Goal: Task Accomplishment & Management: Complete application form

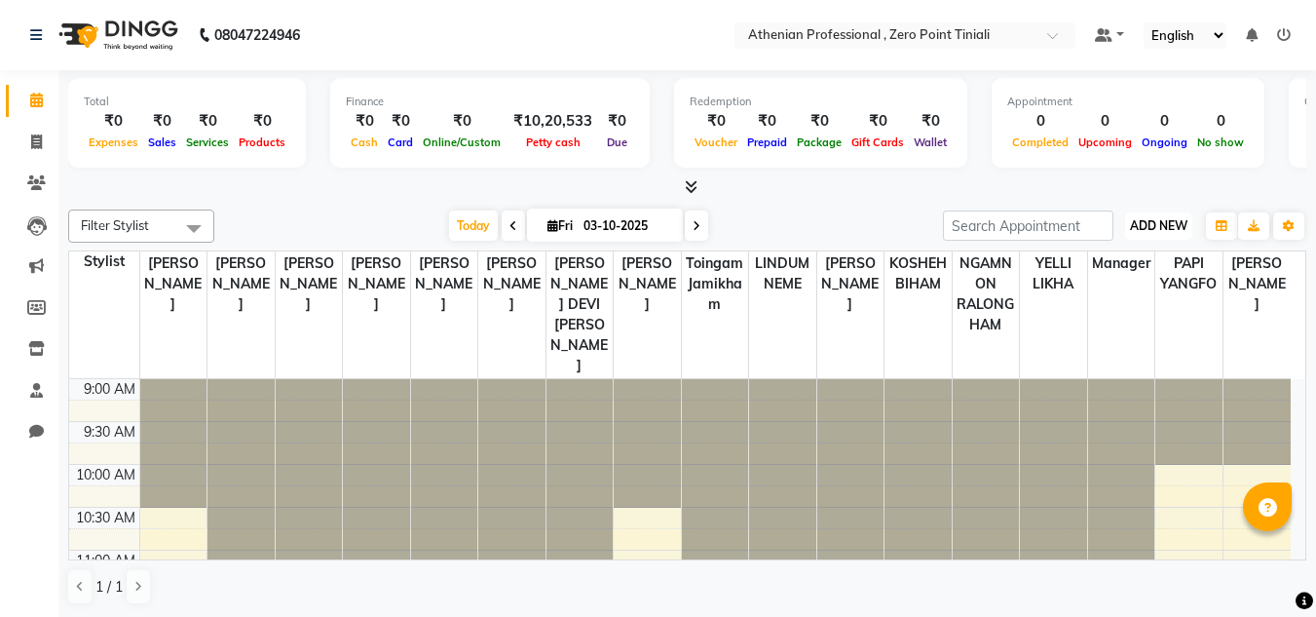
click at [1177, 225] on span "ADD NEW" at bounding box center [1158, 225] width 57 height 15
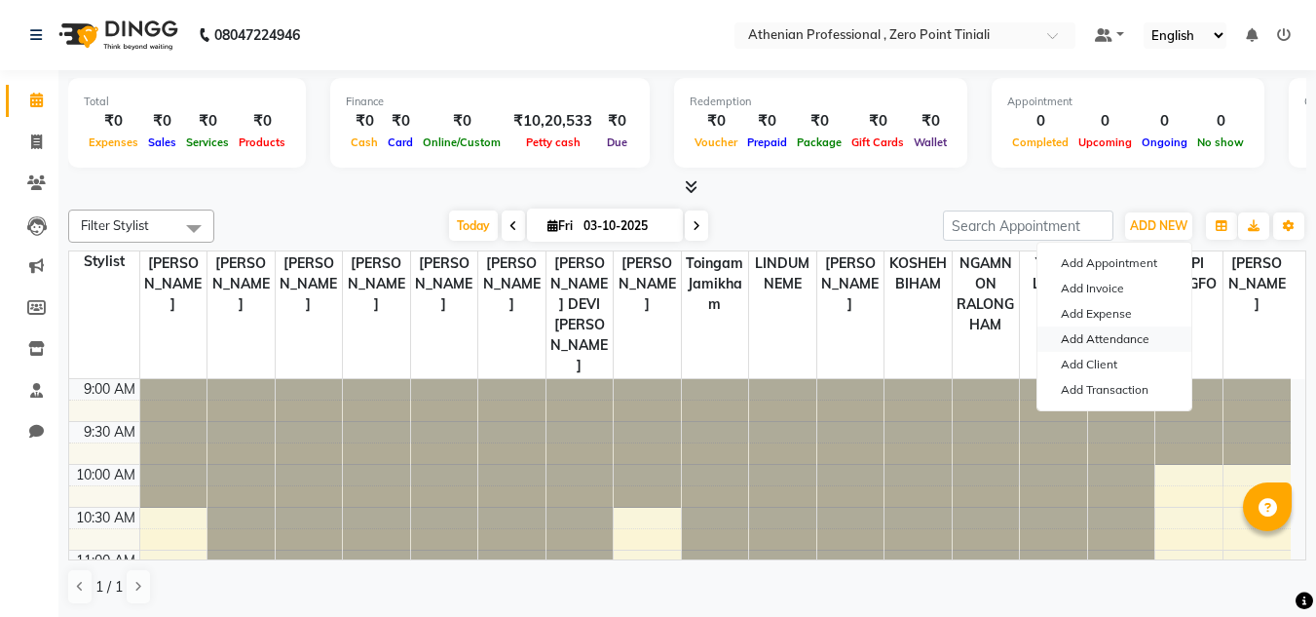
click at [1125, 345] on link "Add Attendance" at bounding box center [1115, 338] width 154 height 25
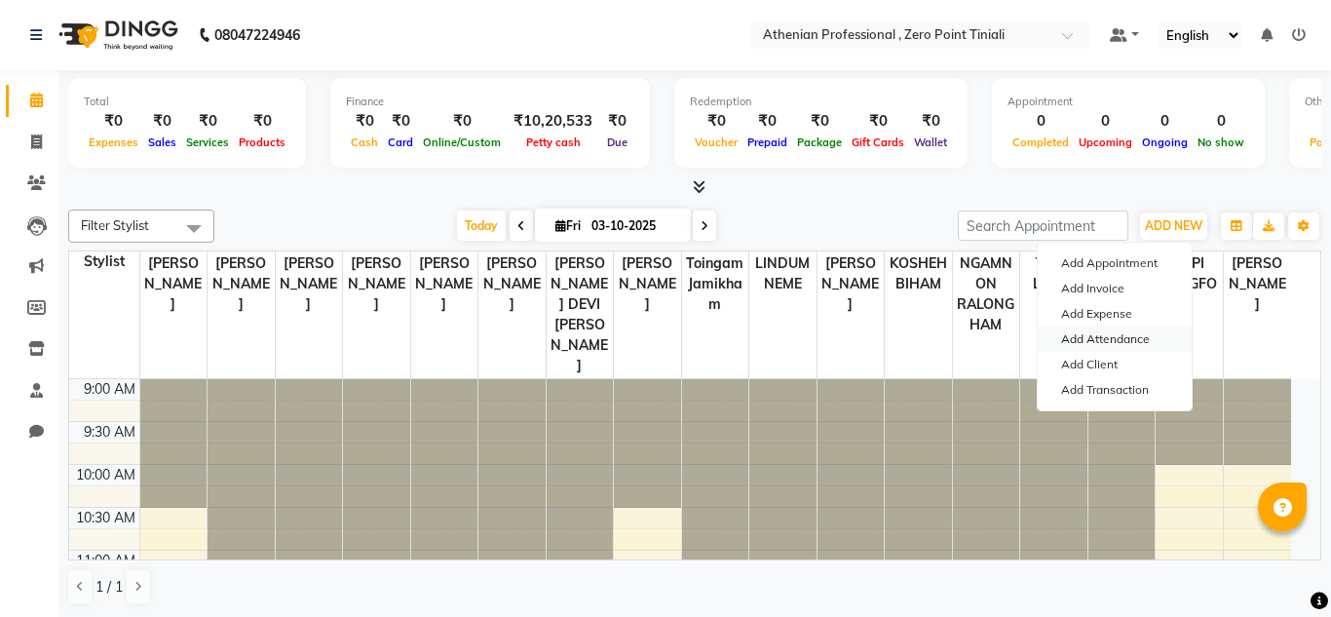
select select "A"
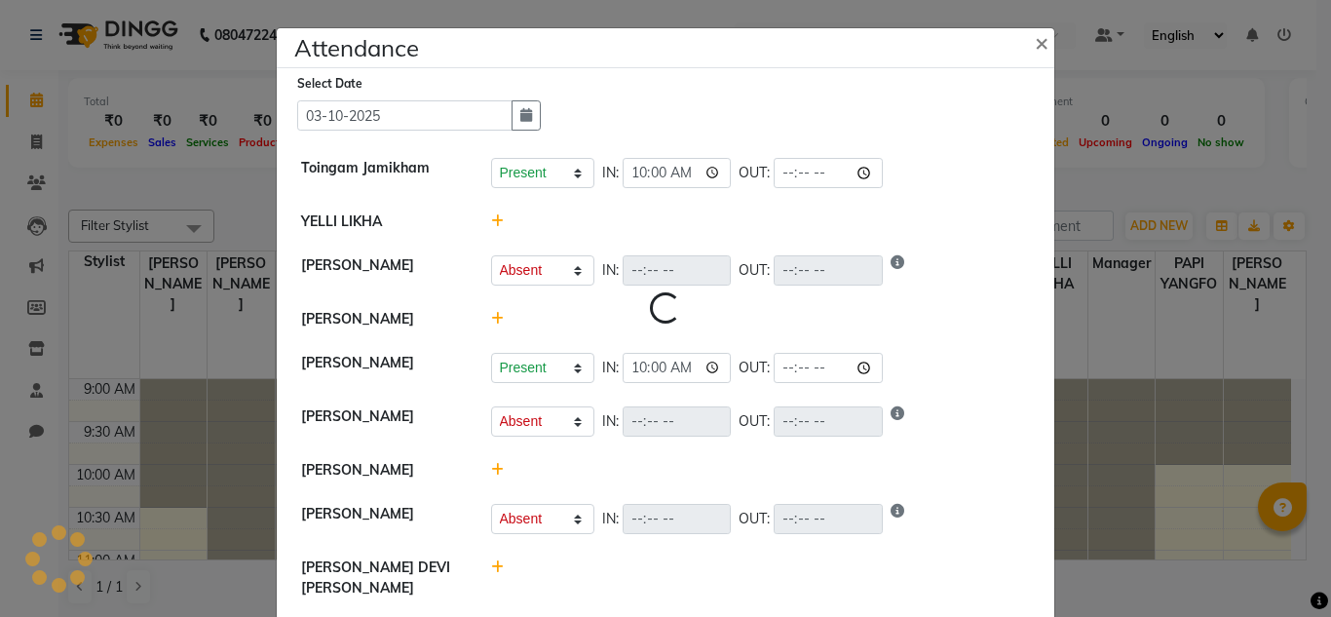
select select "A"
click at [491, 222] on icon at bounding box center [497, 221] width 13 height 14
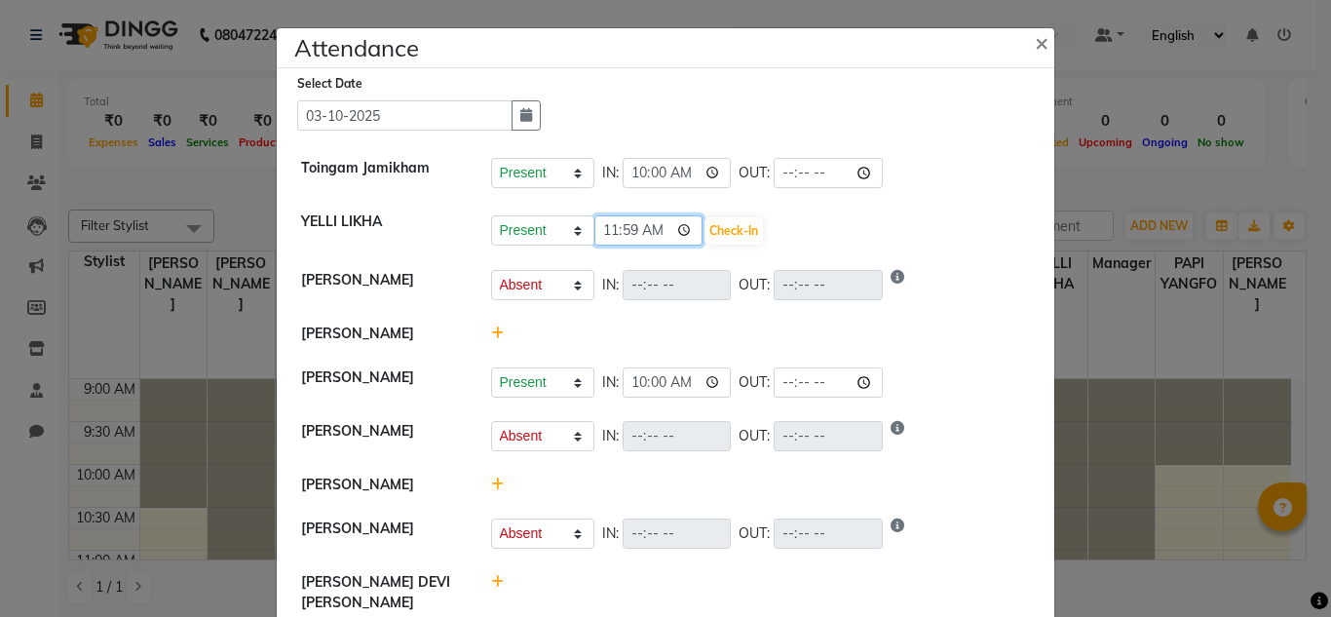
click at [621, 236] on input "11:59" at bounding box center [648, 230] width 109 height 30
type input "11:37"
click at [708, 237] on button "Check-In" at bounding box center [733, 230] width 58 height 27
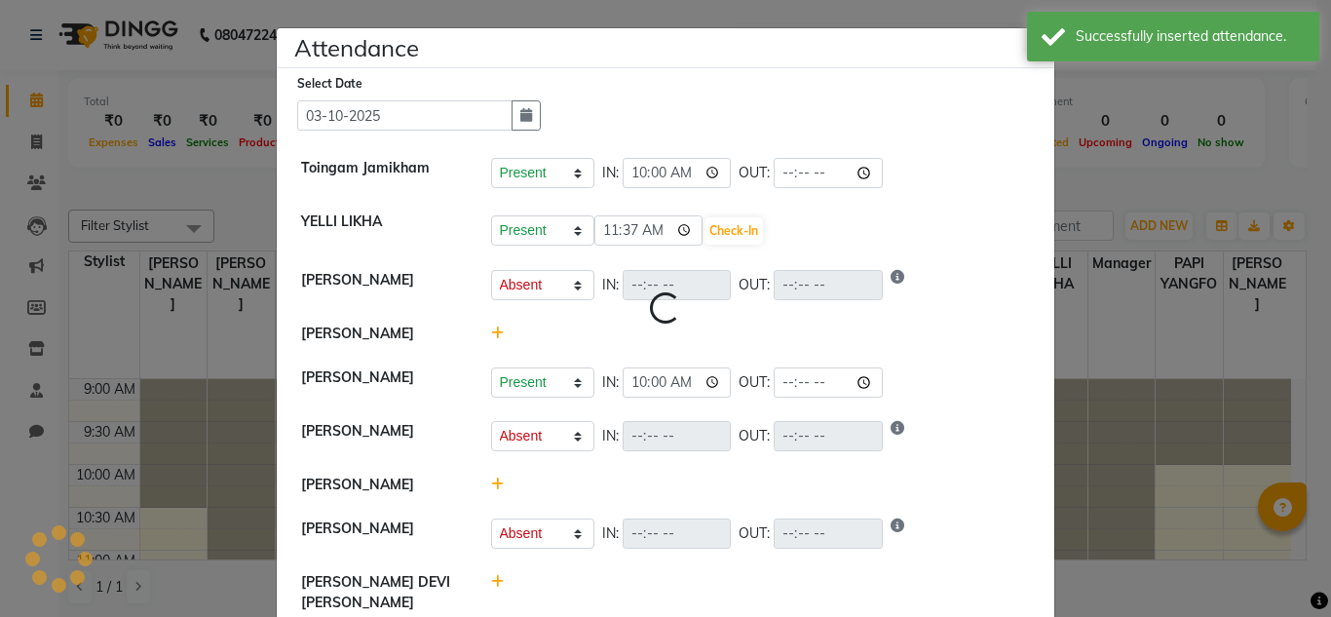
select select "A"
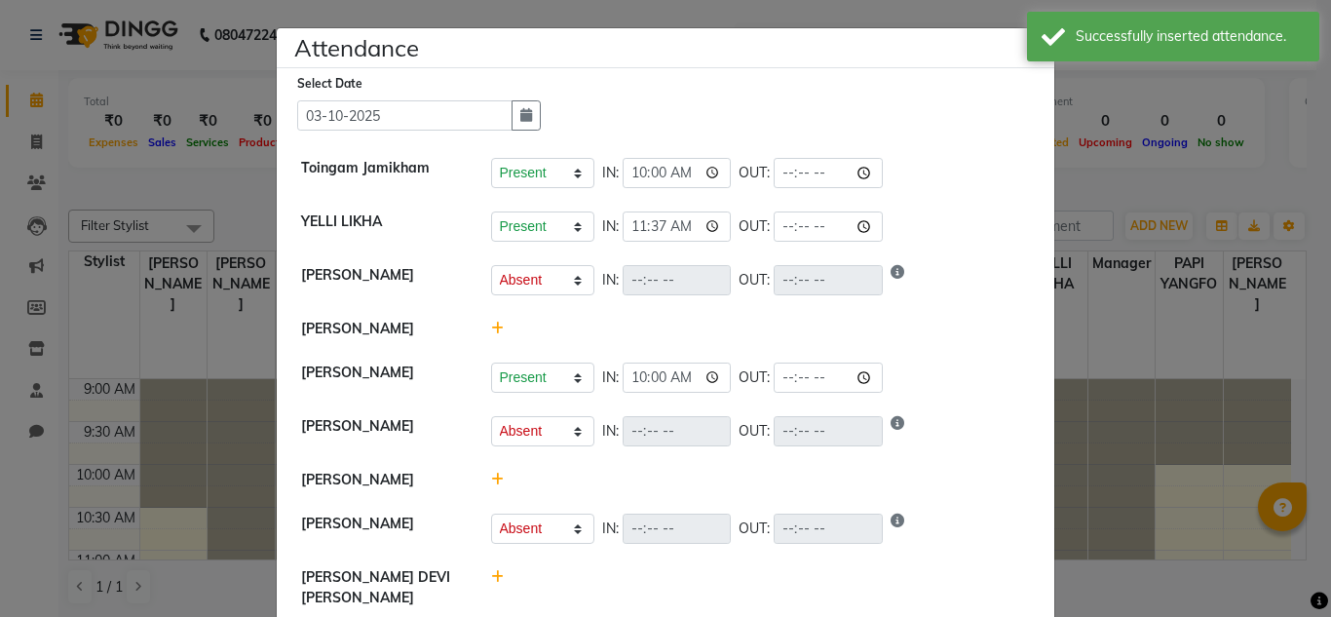
click at [491, 332] on icon at bounding box center [497, 329] width 13 height 14
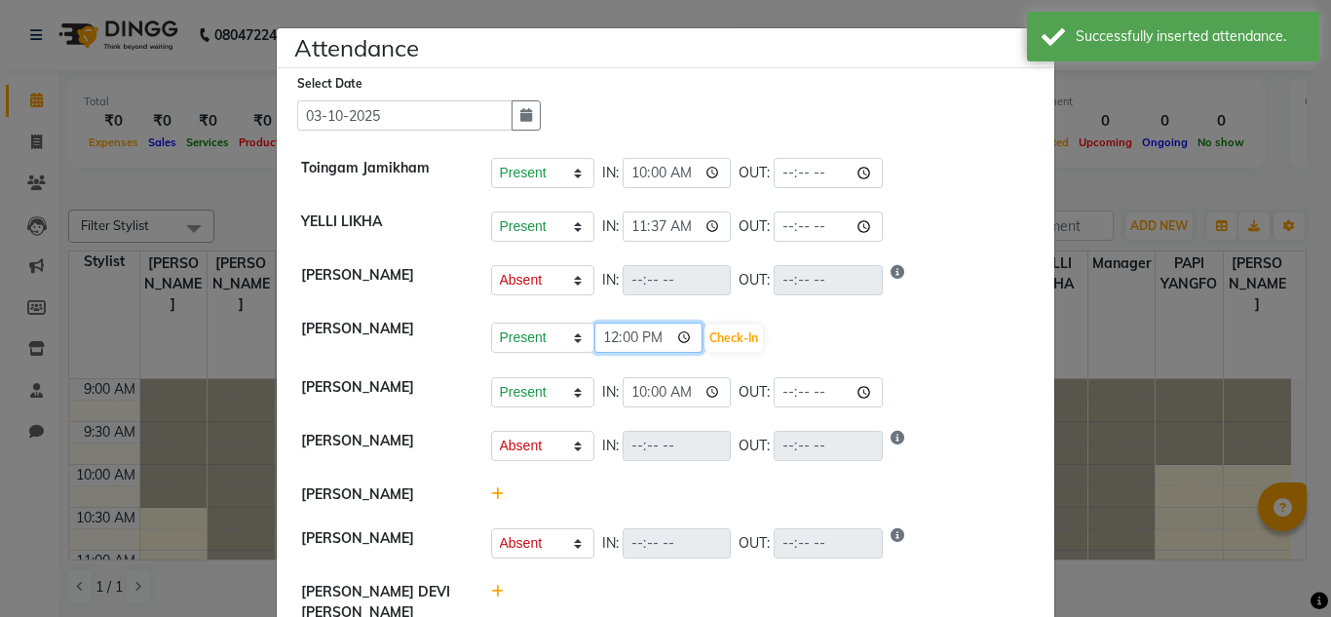
click at [606, 340] on input "12:00" at bounding box center [648, 337] width 109 height 30
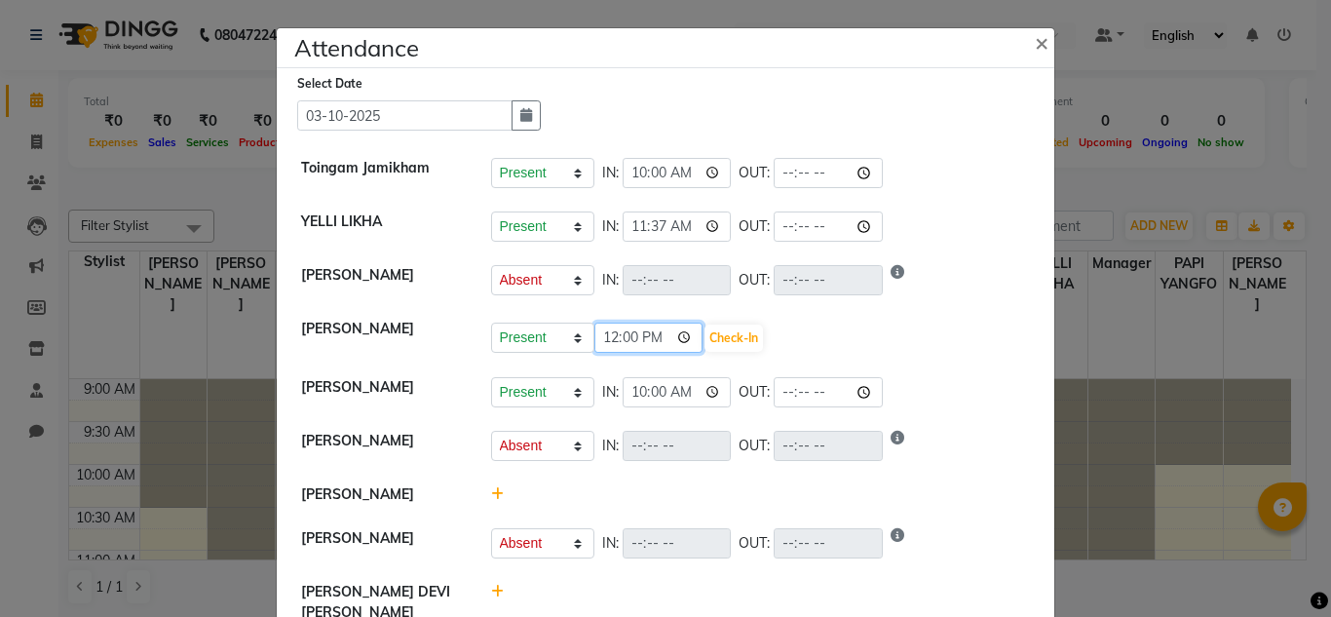
click at [606, 341] on input "12:00" at bounding box center [648, 337] width 109 height 30
type input "11:30"
click at [704, 348] on button "Check-In" at bounding box center [733, 337] width 58 height 27
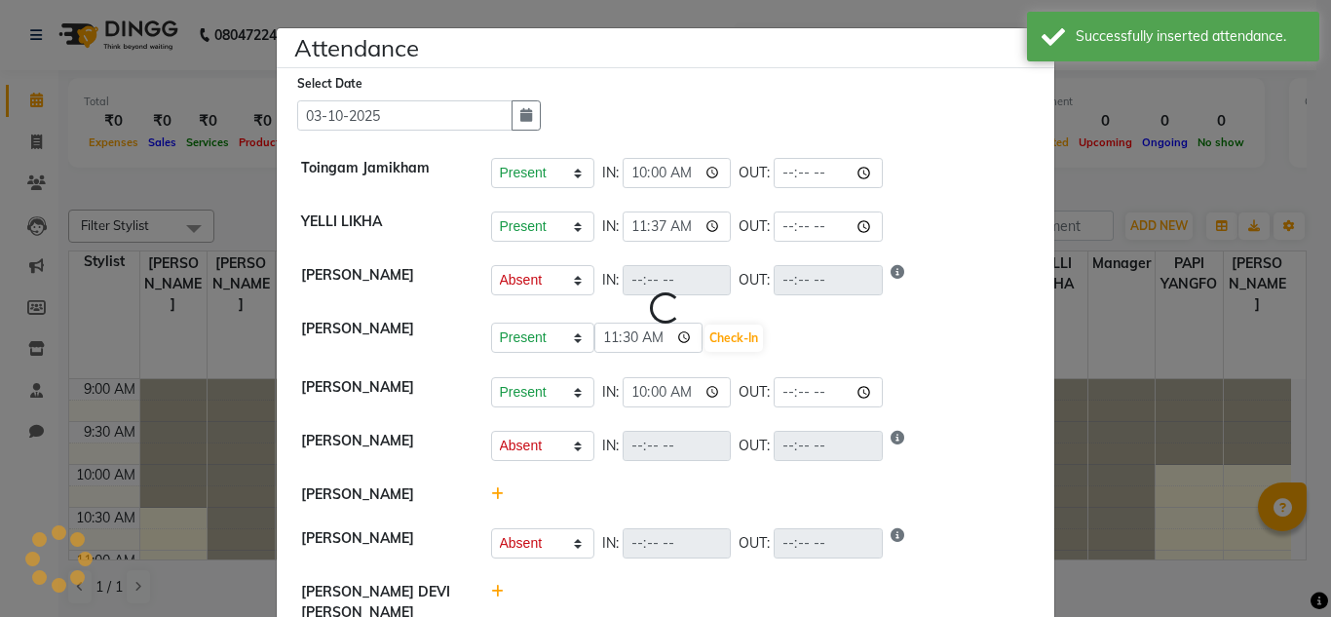
select select "A"
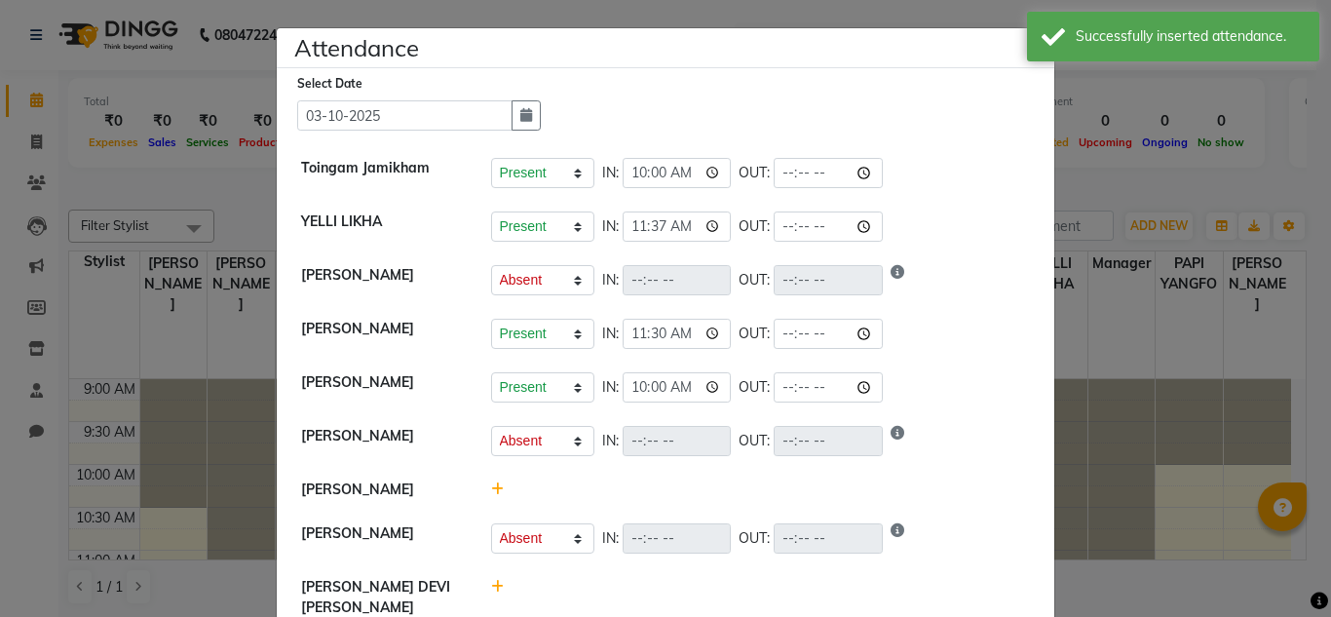
click at [491, 494] on icon at bounding box center [497, 489] width 13 height 14
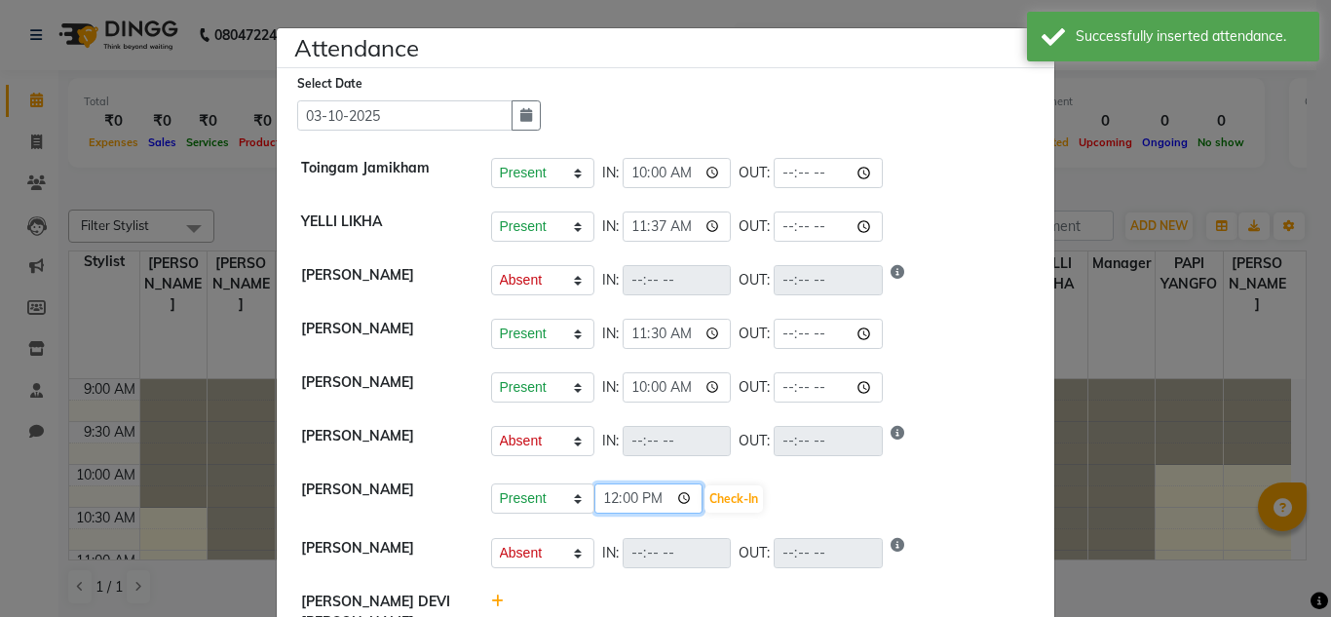
click at [604, 501] on input "12:00" at bounding box center [648, 498] width 109 height 30
type input "11:30"
click at [709, 507] on button "Check-In" at bounding box center [733, 498] width 58 height 27
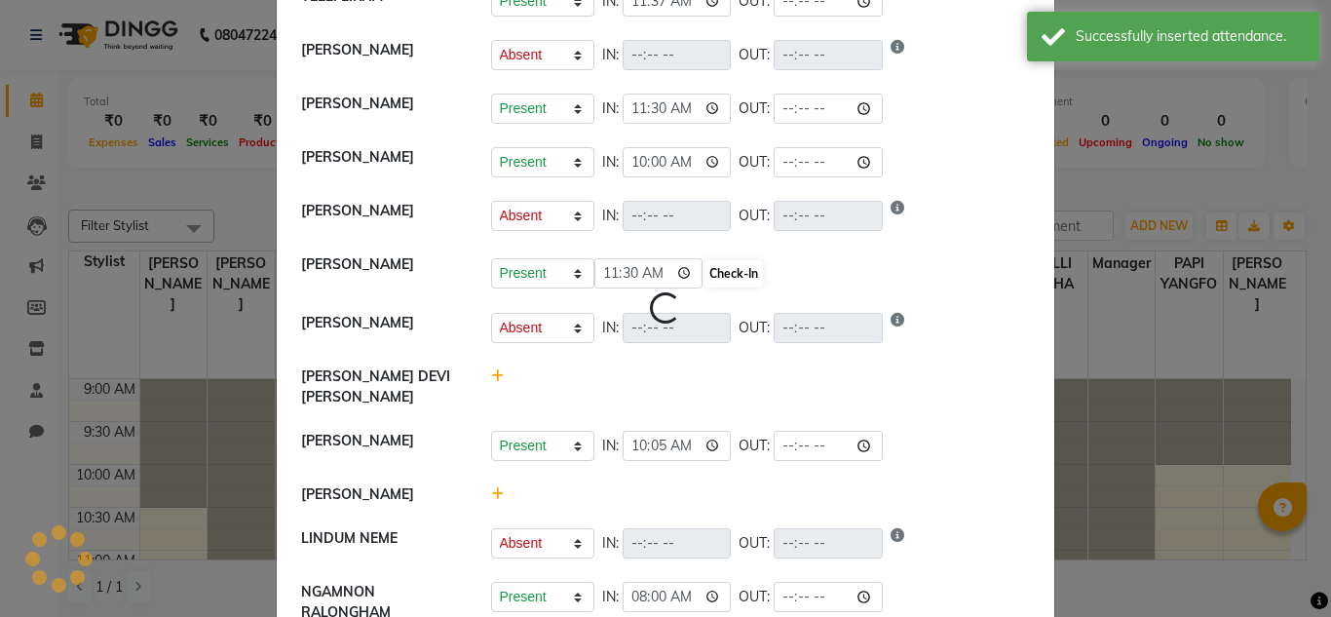
select select "A"
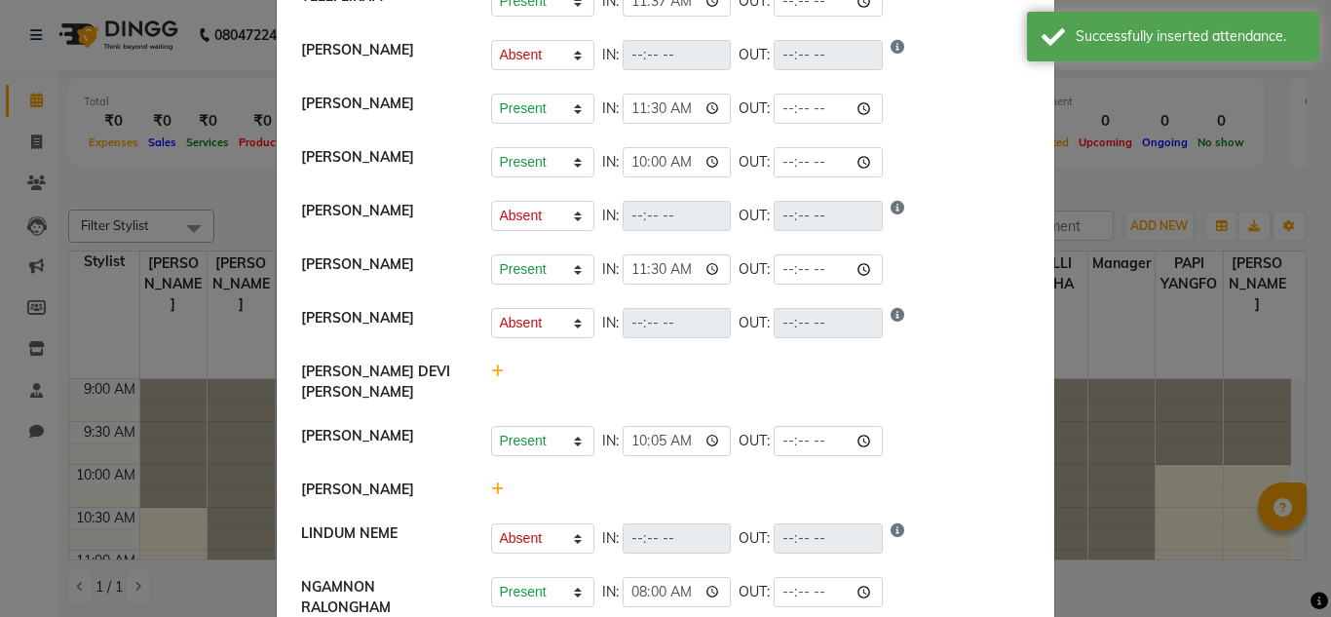
scroll to position [229, 0]
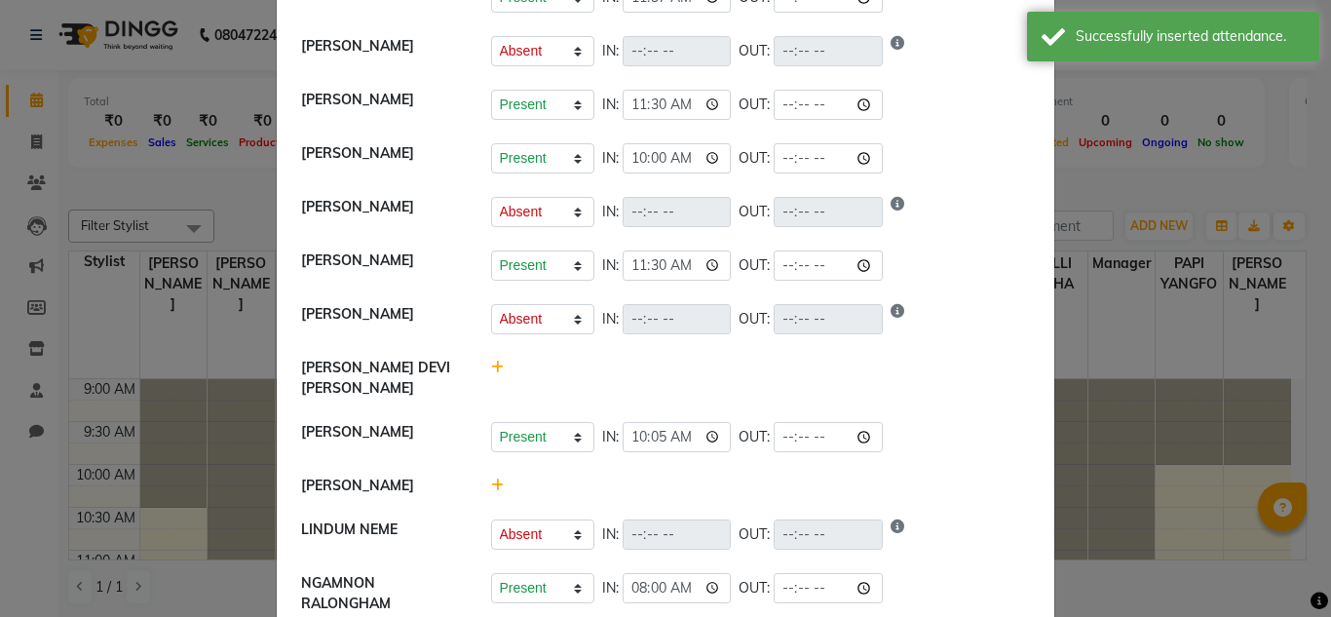
click at [491, 374] on icon at bounding box center [497, 367] width 13 height 14
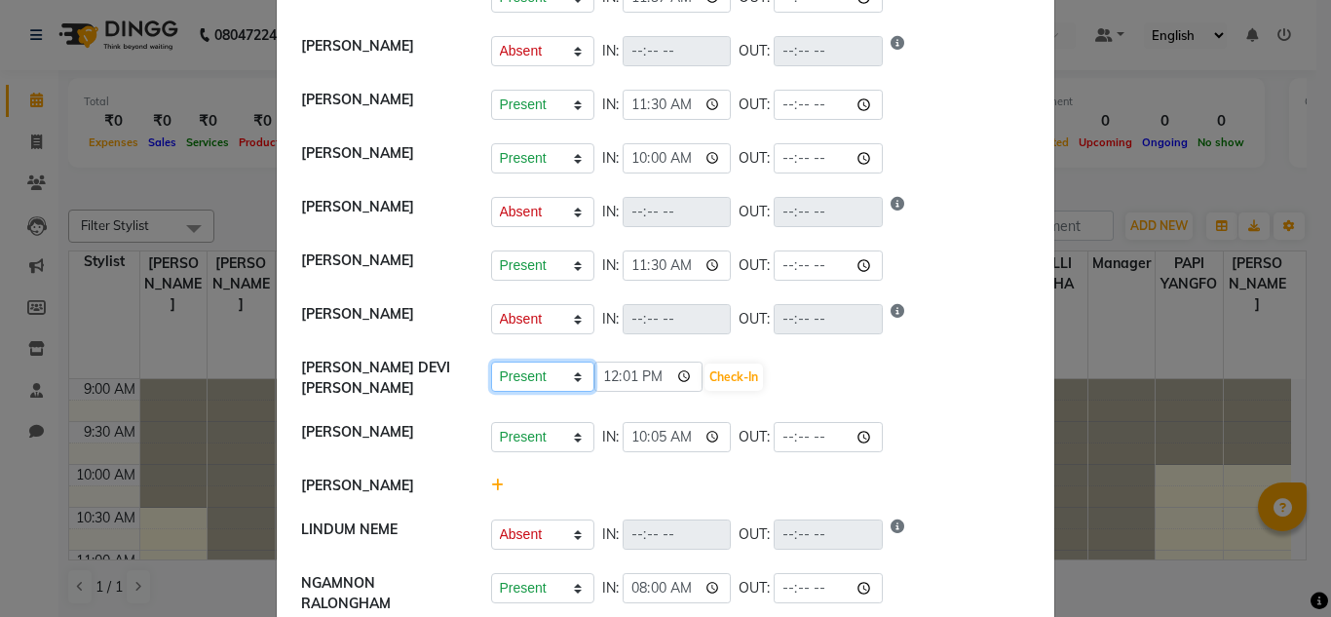
click at [570, 386] on select "Present Absent Late Half Day Weekly Off" at bounding box center [542, 376] width 103 height 30
select select "A"
click at [491, 372] on select "Present Absent Late Half Day Weekly Off" at bounding box center [542, 376] width 103 height 30
click at [605, 388] on button "Save" at bounding box center [615, 376] width 38 height 27
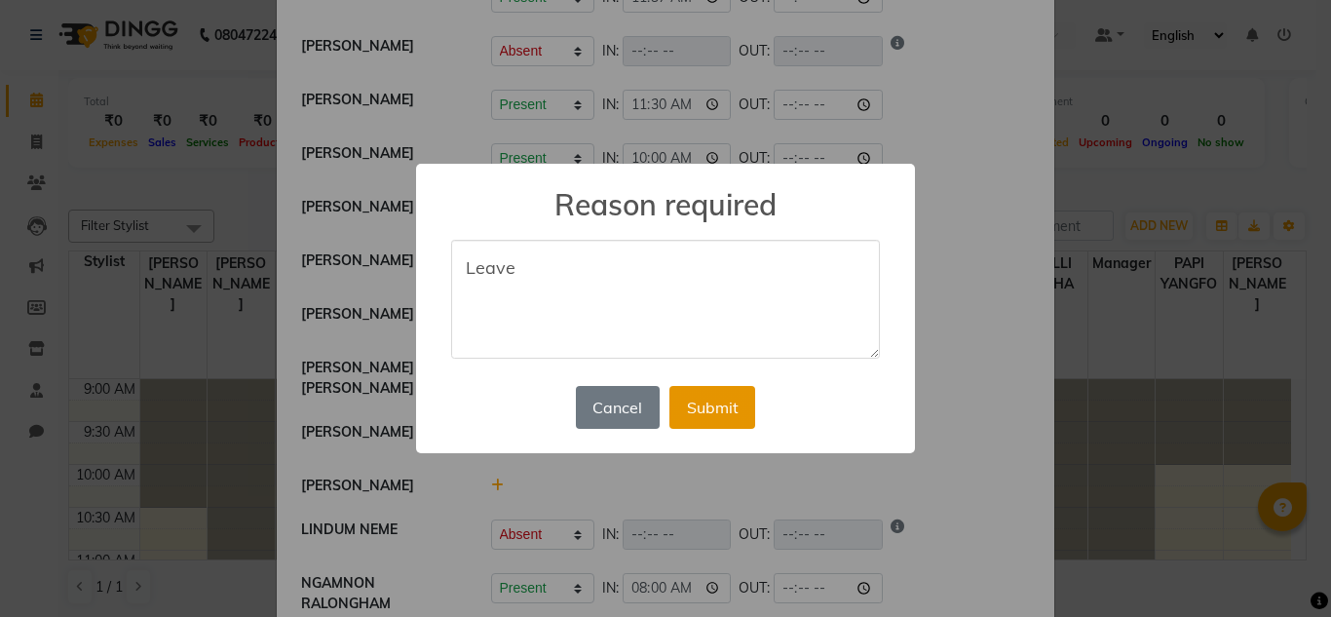
type textarea "Leave"
click at [708, 412] on button "Submit" at bounding box center [712, 407] width 86 height 43
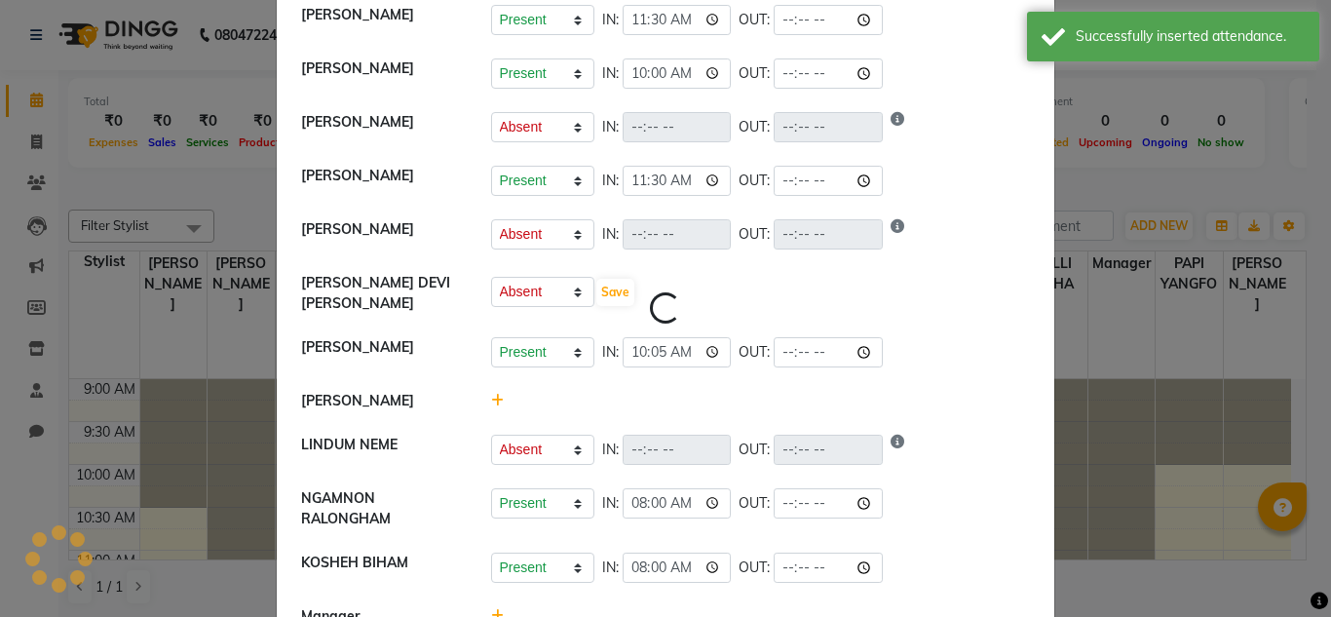
select select "A"
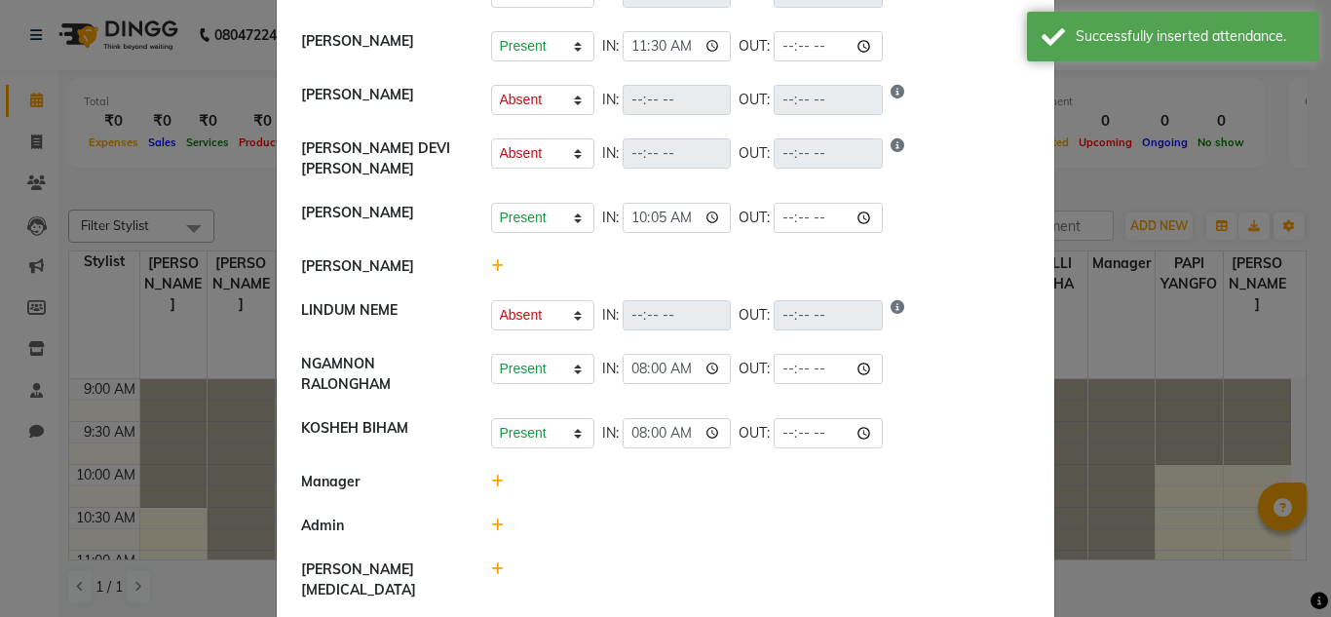
scroll to position [450, 0]
click at [493, 268] on icon at bounding box center [497, 264] width 13 height 14
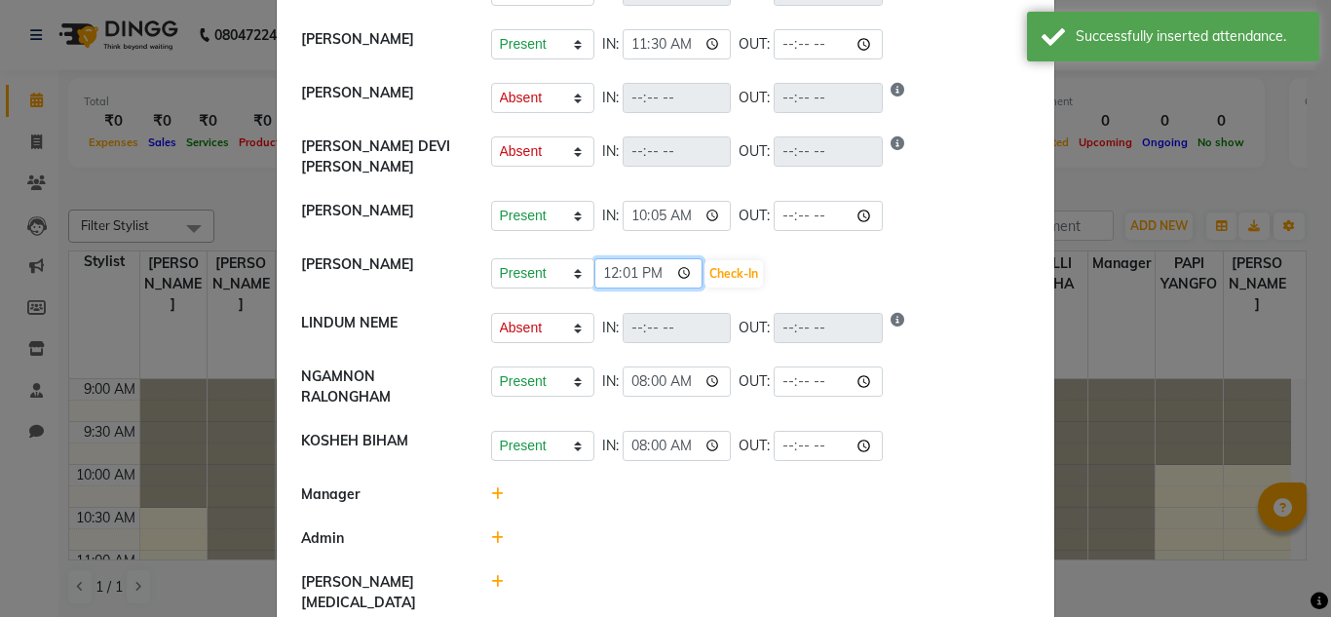
click at [607, 274] on input "12:01" at bounding box center [648, 273] width 109 height 30
type input "11:40"
click at [724, 274] on button "Check-In" at bounding box center [733, 273] width 58 height 27
select select "A"
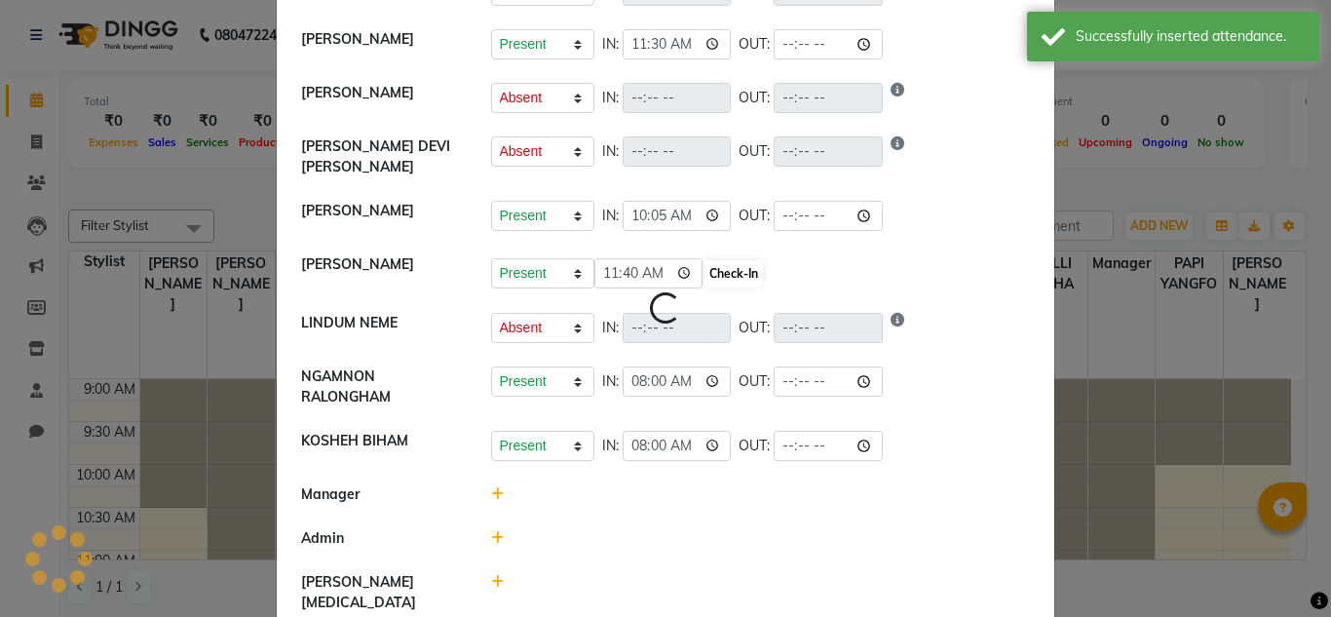
select select "A"
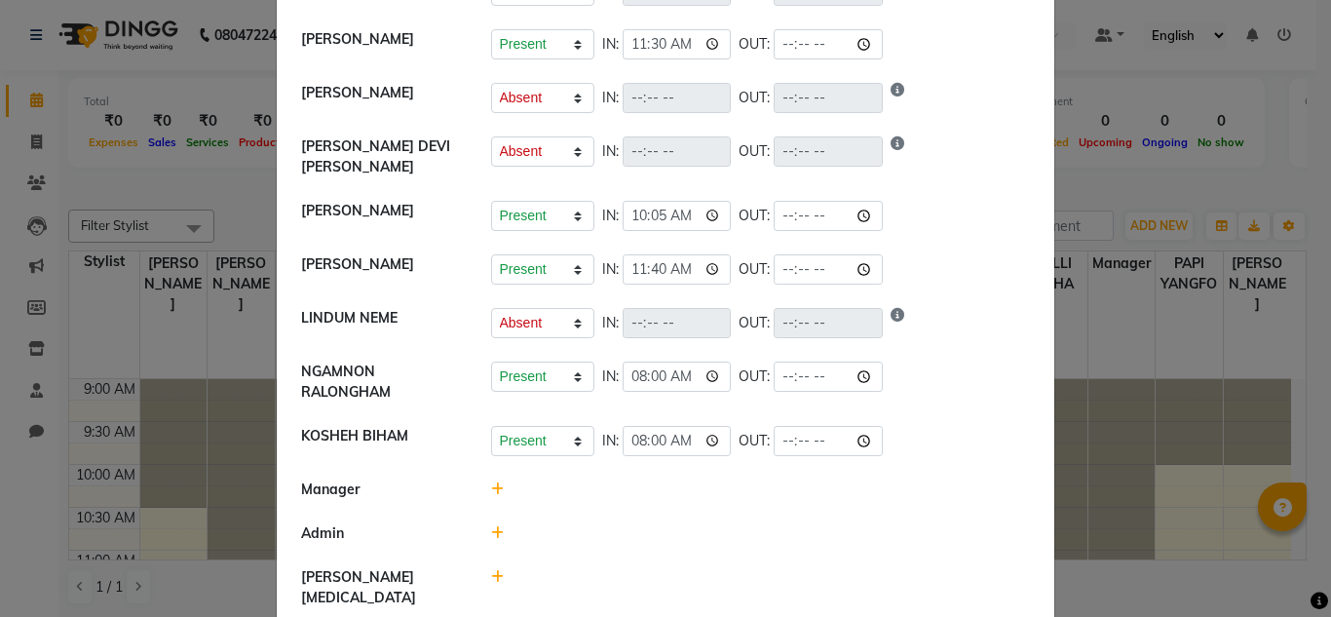
scroll to position [563, 0]
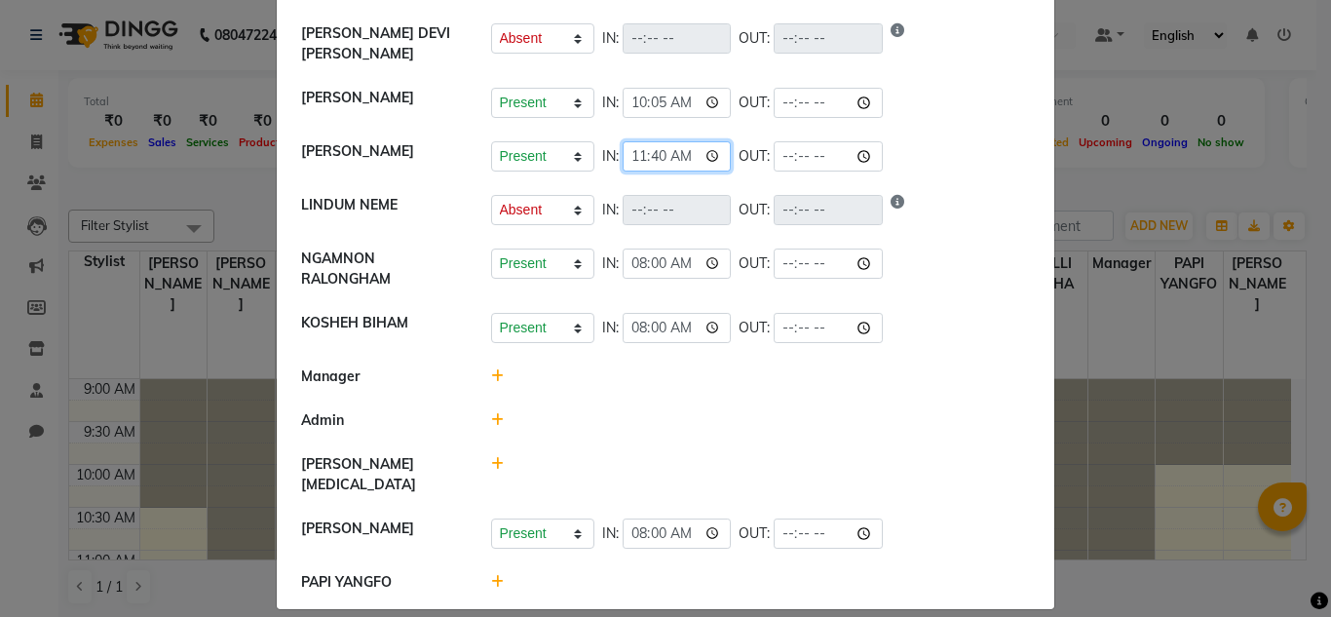
click at [637, 159] on input "11:40" at bounding box center [677, 156] width 109 height 30
click at [653, 158] on input "11:40" at bounding box center [677, 156] width 109 height 30
type input "11:00"
click at [1000, 316] on div "Present Absent Late Half Day Weekly Off IN: 08:00 OUT:" at bounding box center [761, 328] width 540 height 30
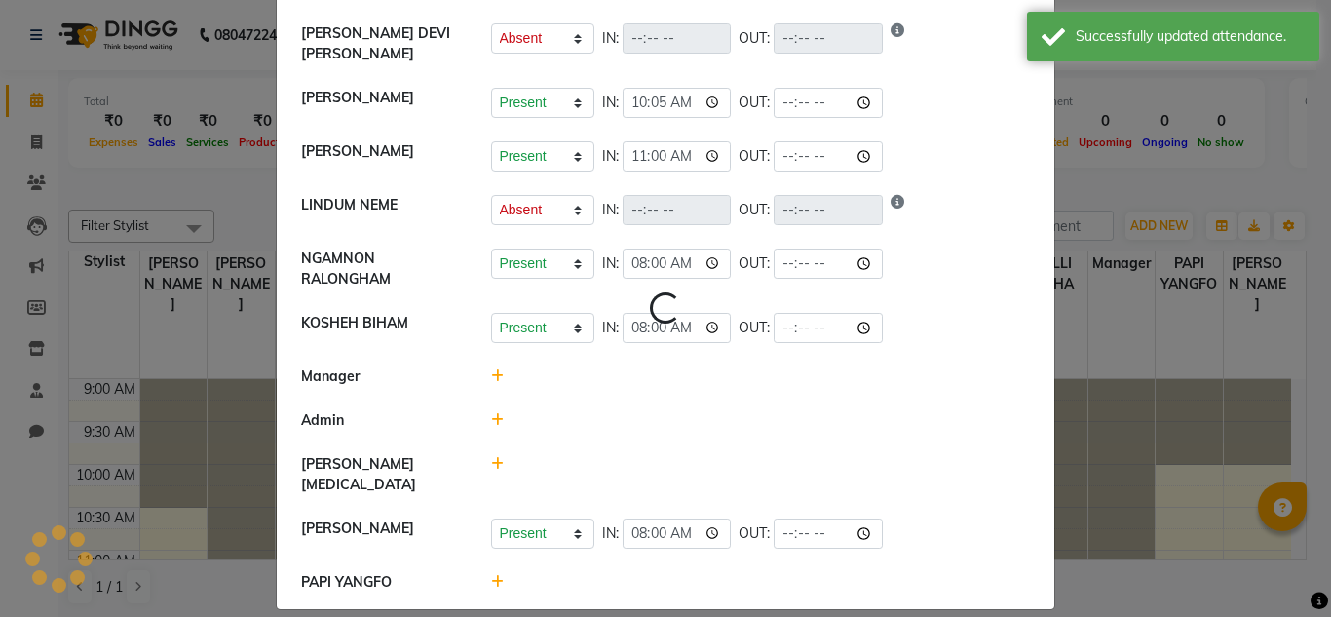
select select "A"
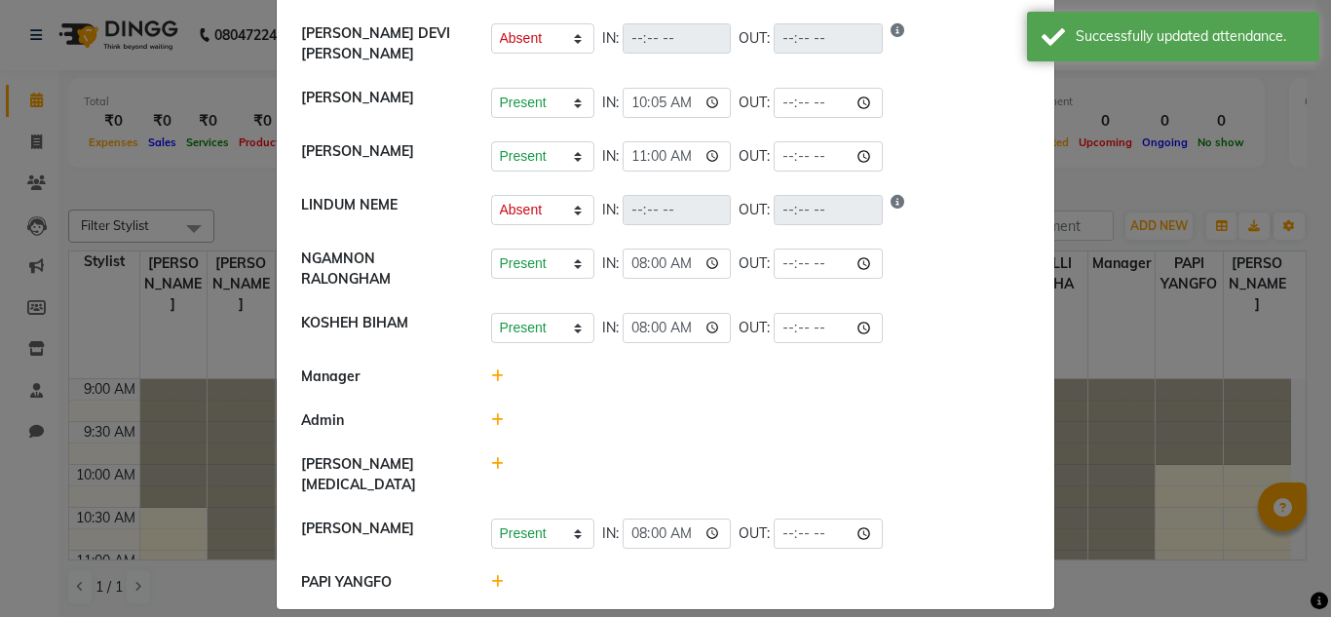
click at [491, 575] on icon at bounding box center [497, 582] width 13 height 14
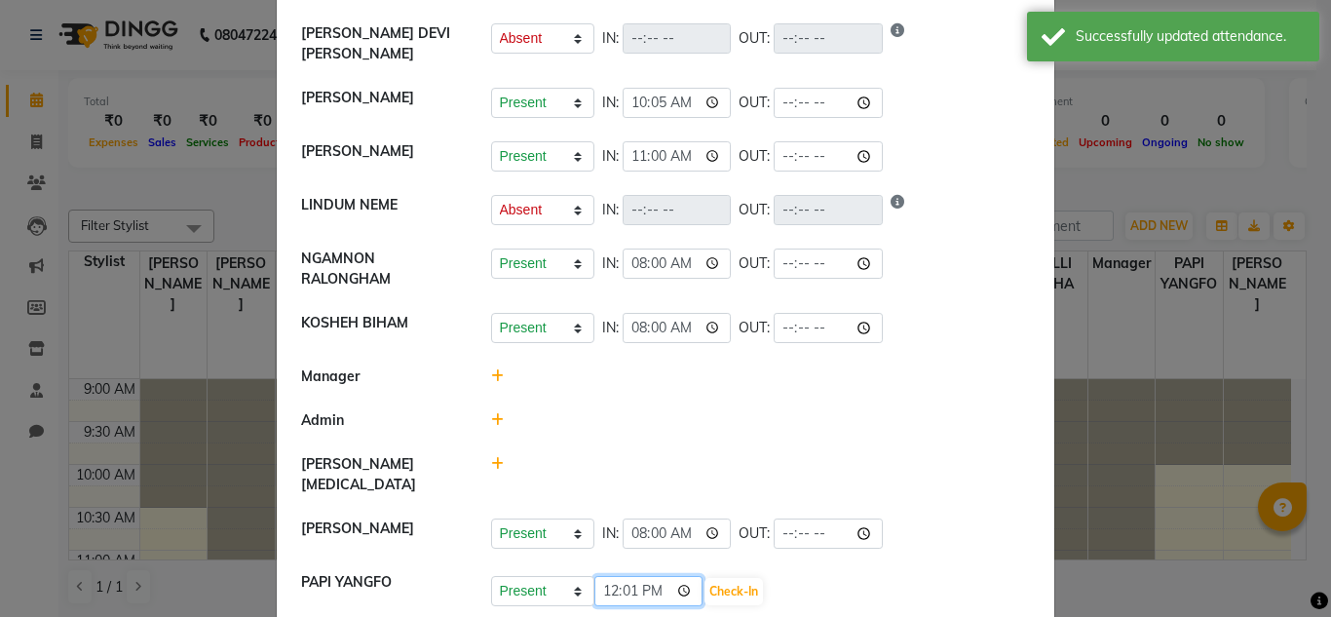
click at [606, 576] on input "12:01" at bounding box center [648, 591] width 109 height 30
type input "11:30"
click at [709, 578] on button "Check-In" at bounding box center [733, 591] width 58 height 27
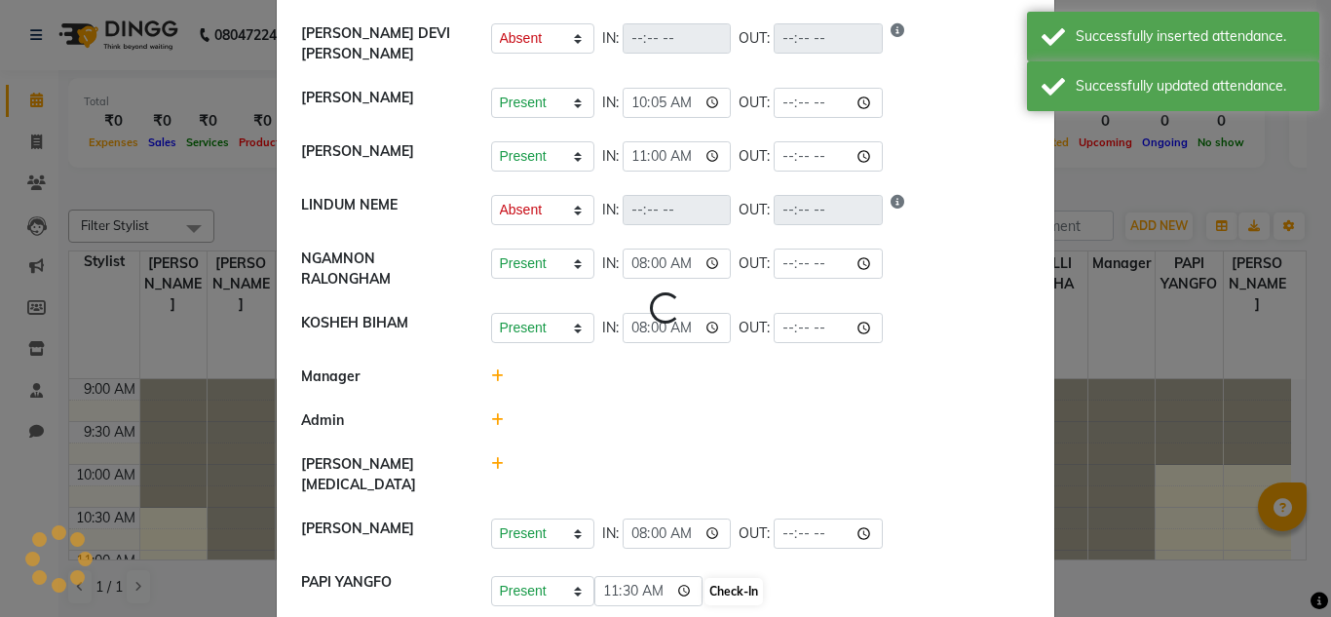
select select "A"
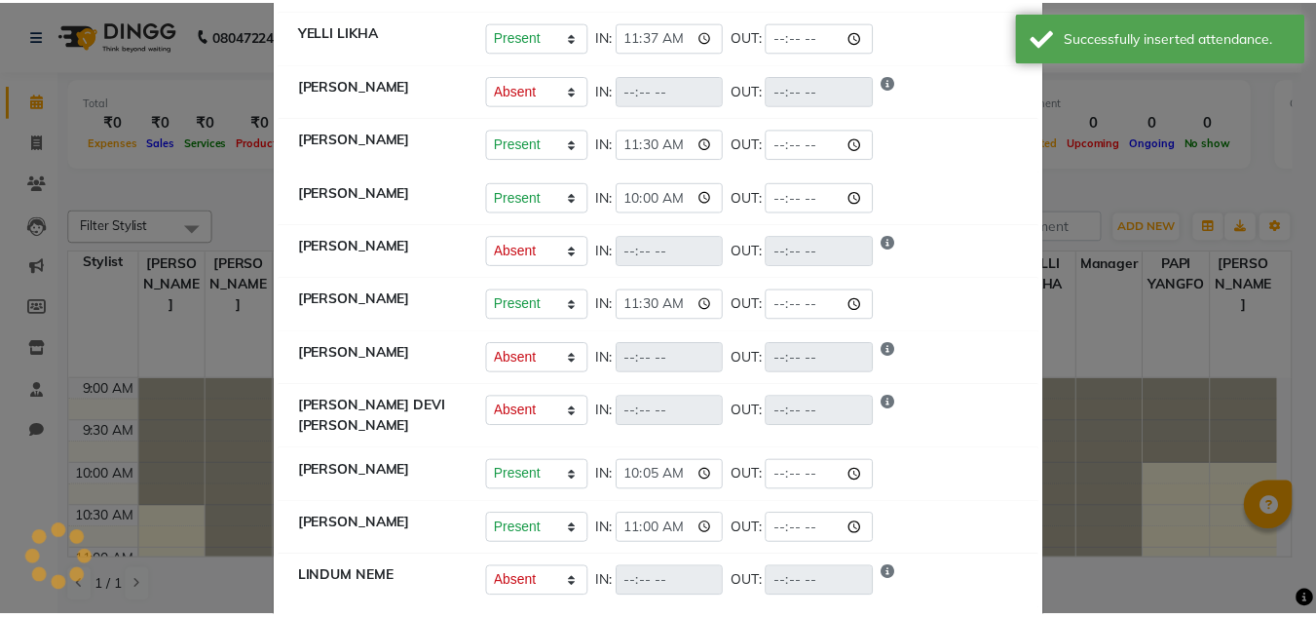
scroll to position [0, 0]
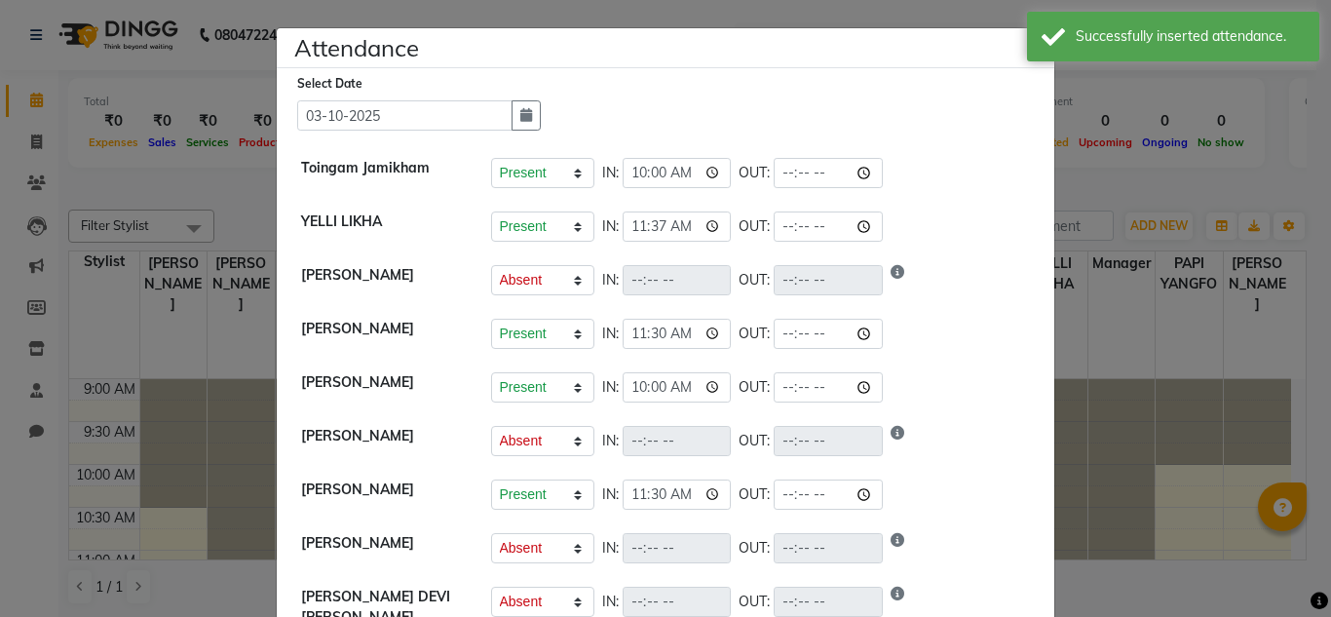
click at [1200, 501] on ngb-modal-window "Attendance × Select Date [DATE] Toingam Jamikham Present Absent Late Half Day W…" at bounding box center [665, 308] width 1331 height 617
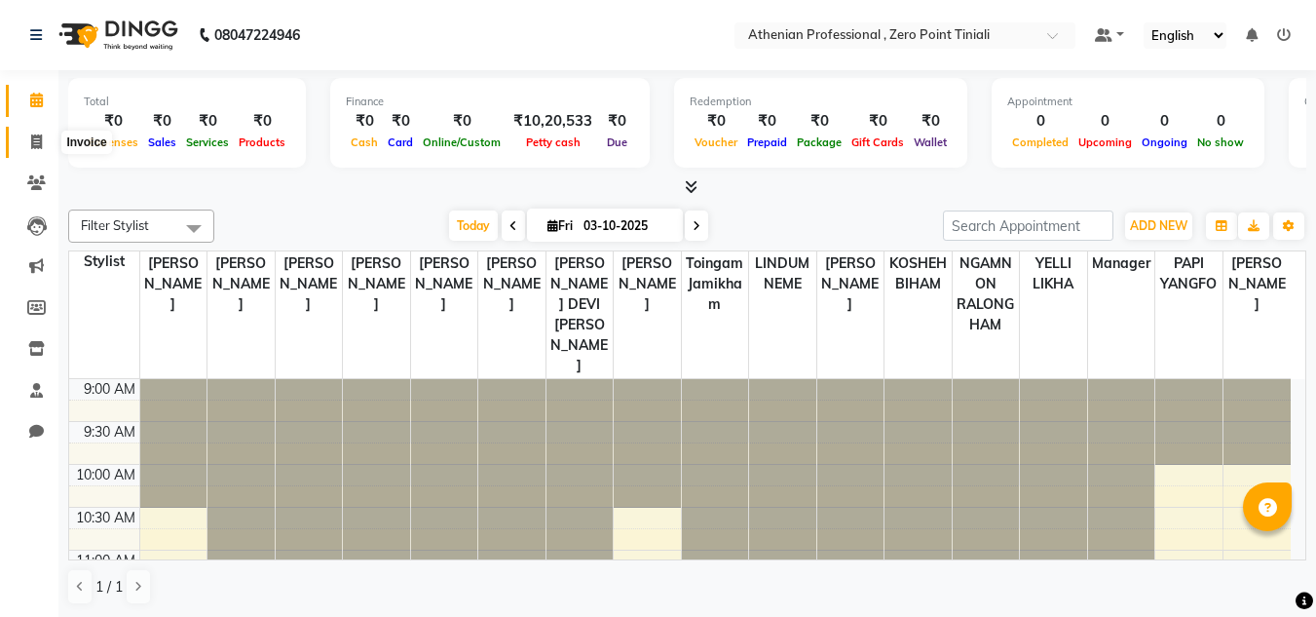
click at [38, 141] on icon at bounding box center [36, 141] width 11 height 15
select select "service"
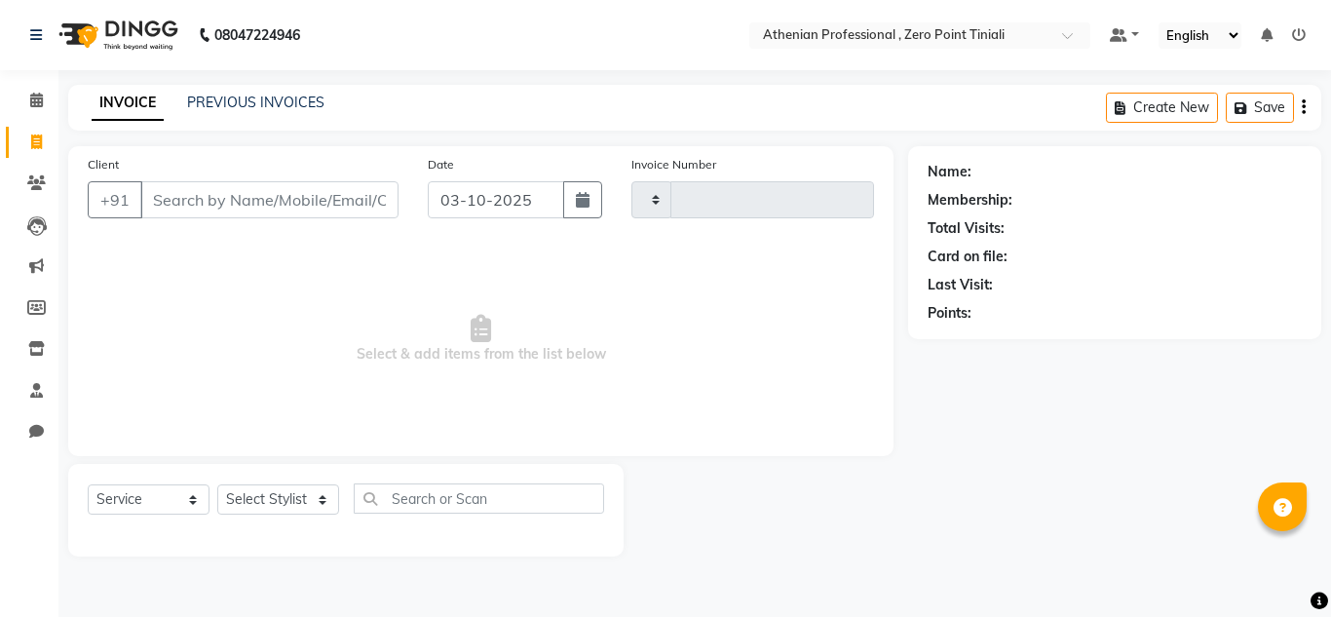
type input "2816"
select select "8300"
click at [257, 108] on link "PREVIOUS INVOICES" at bounding box center [255, 103] width 137 height 18
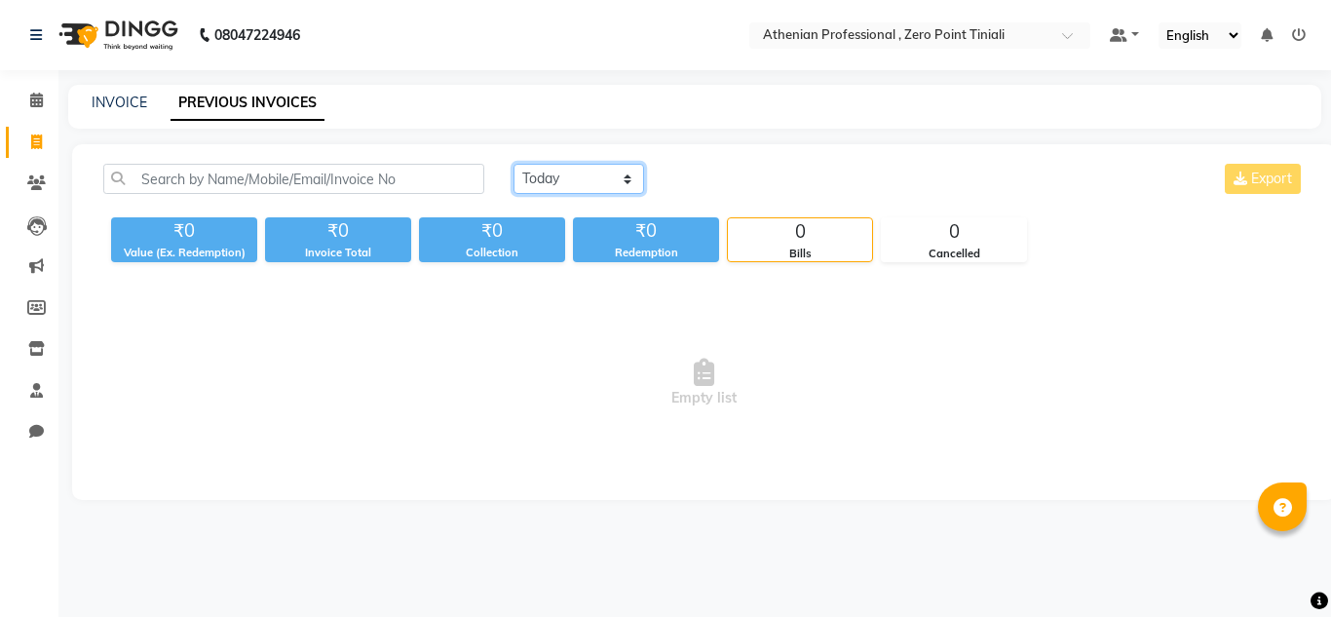
click at [548, 184] on select "[DATE] [DATE] Custom Range" at bounding box center [578, 179] width 131 height 30
select select "[DATE]"
click at [513, 164] on select "[DATE] [DATE] Custom Range" at bounding box center [578, 179] width 131 height 30
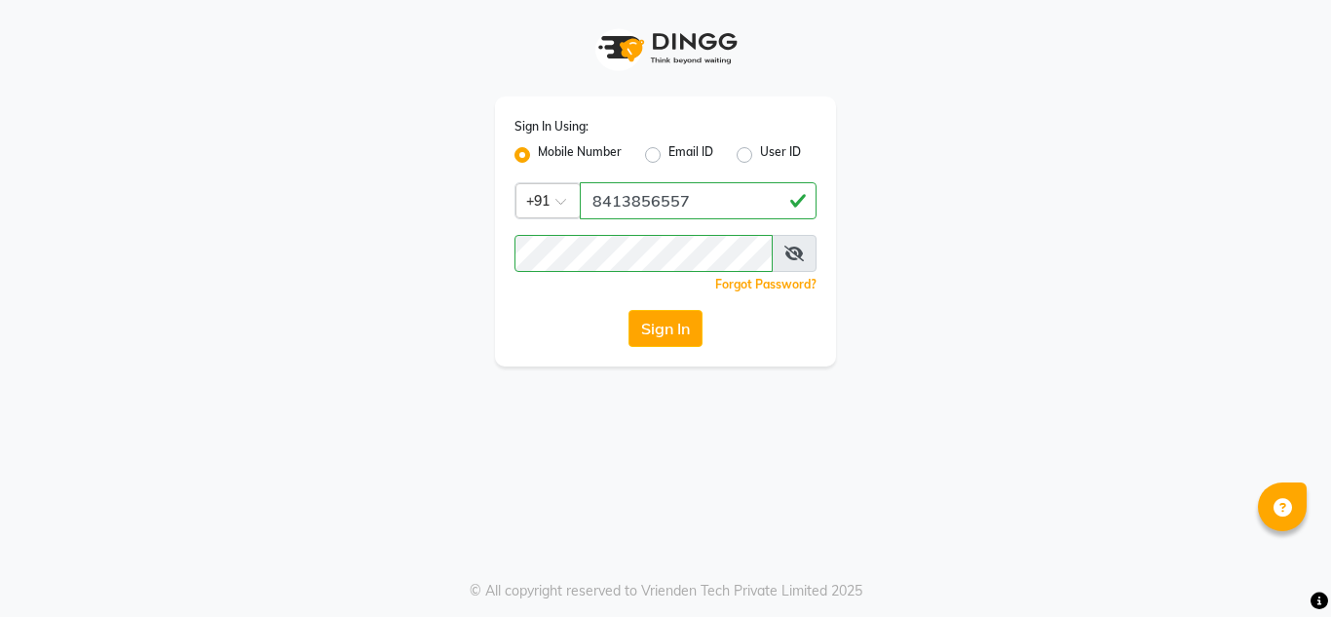
click at [454, 305] on div "Sign In Using: Mobile Number Email ID User ID Country Code × [PHONE_NUMBER] Rem…" at bounding box center [665, 183] width 1111 height 366
click at [668, 154] on label "Email ID" at bounding box center [690, 154] width 45 height 23
click at [668, 154] on input "Email ID" at bounding box center [674, 149] width 13 height 13
radio input "true"
radio input "false"
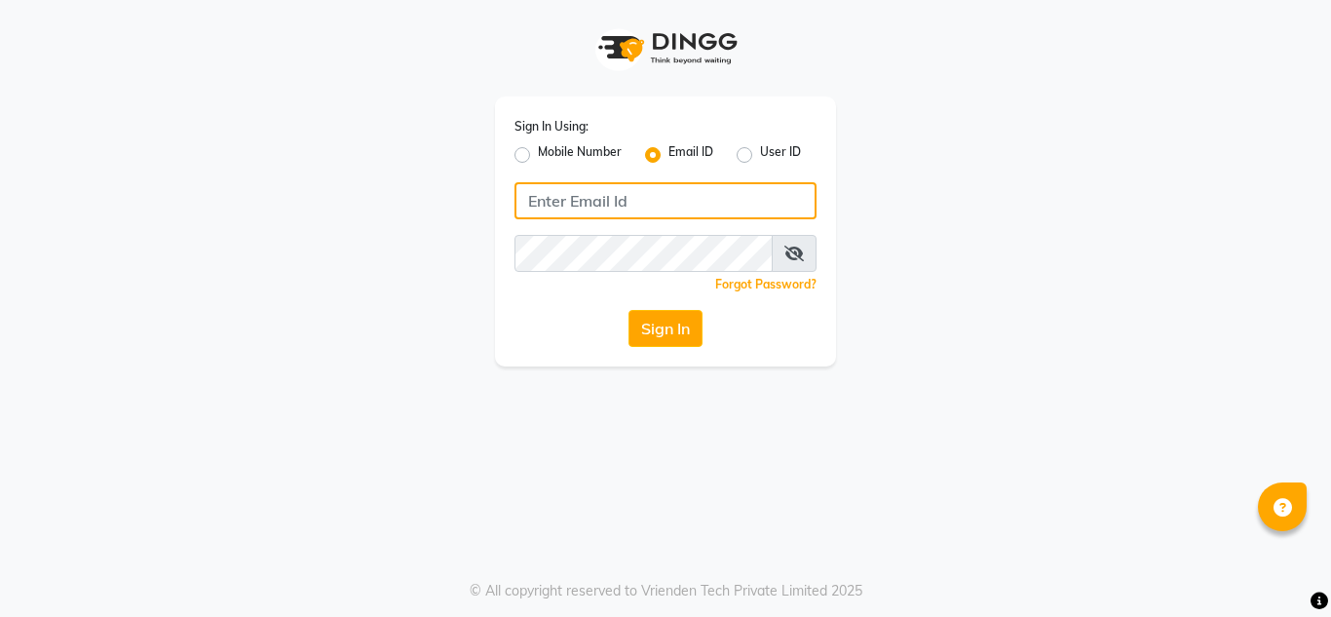
click at [663, 199] on input "Username" at bounding box center [665, 200] width 302 height 37
type input "[EMAIL_ADDRESS][DOMAIN_NAME]"
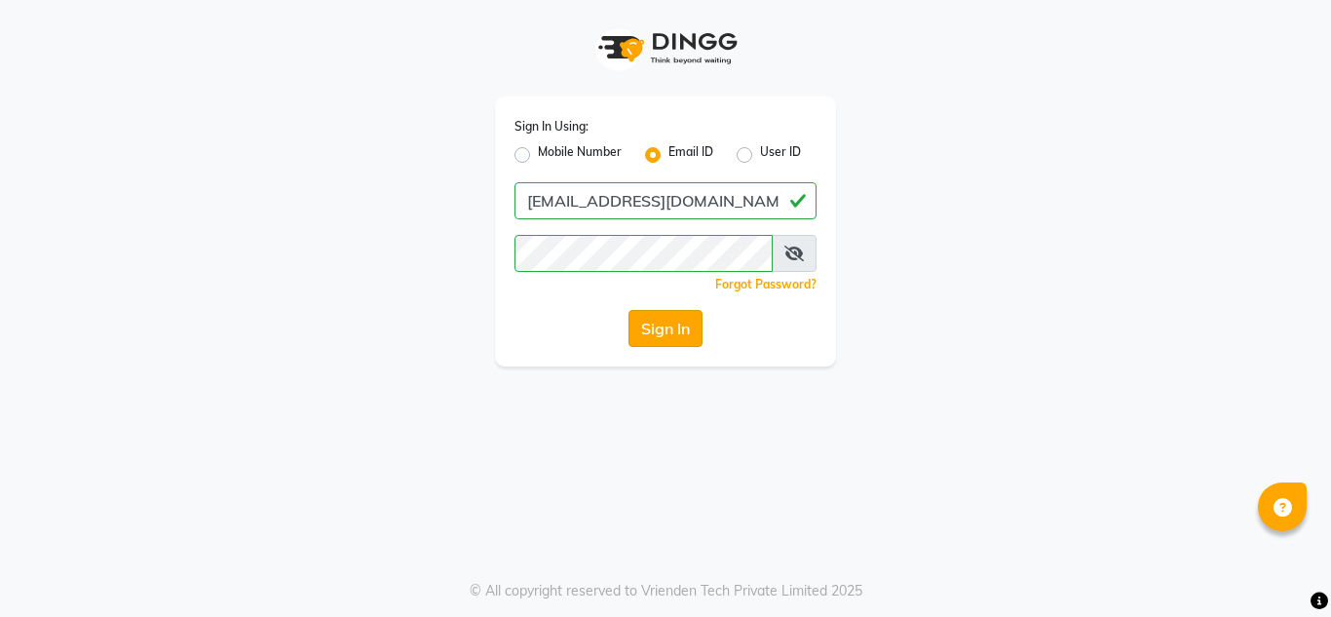
click at [661, 329] on button "Sign In" at bounding box center [665, 328] width 74 height 37
